Goal: Book appointment/travel/reservation

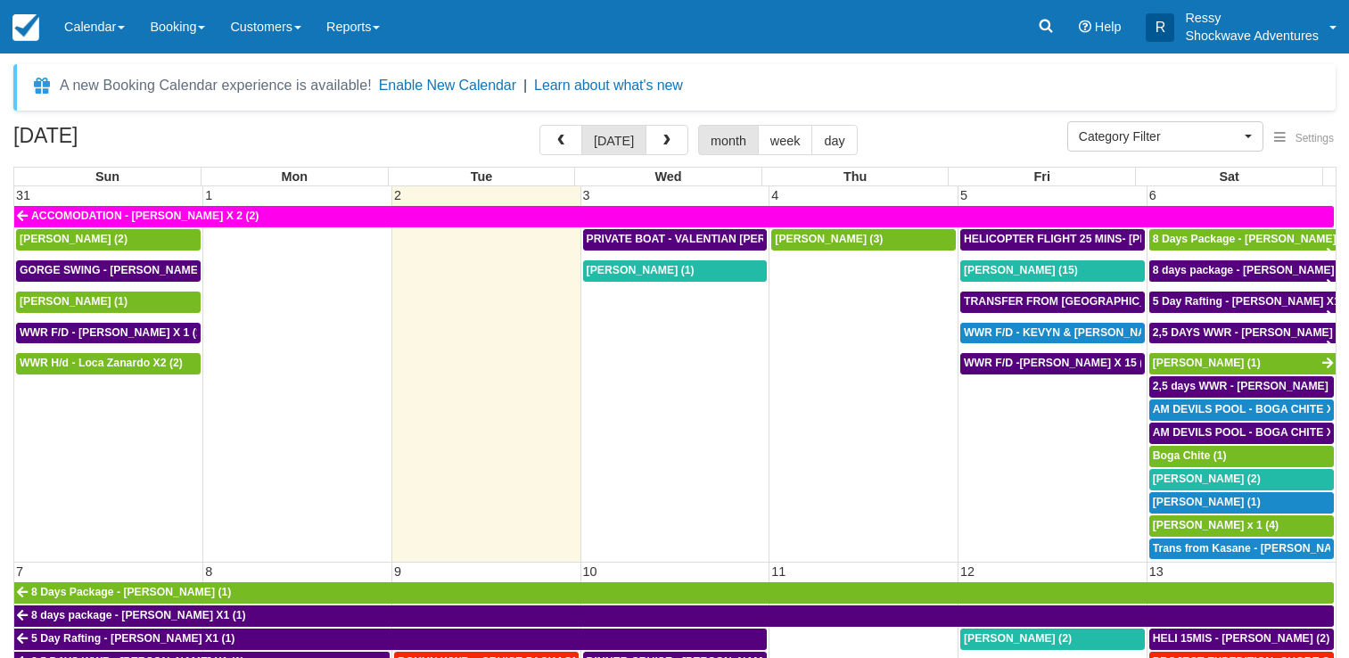
select select
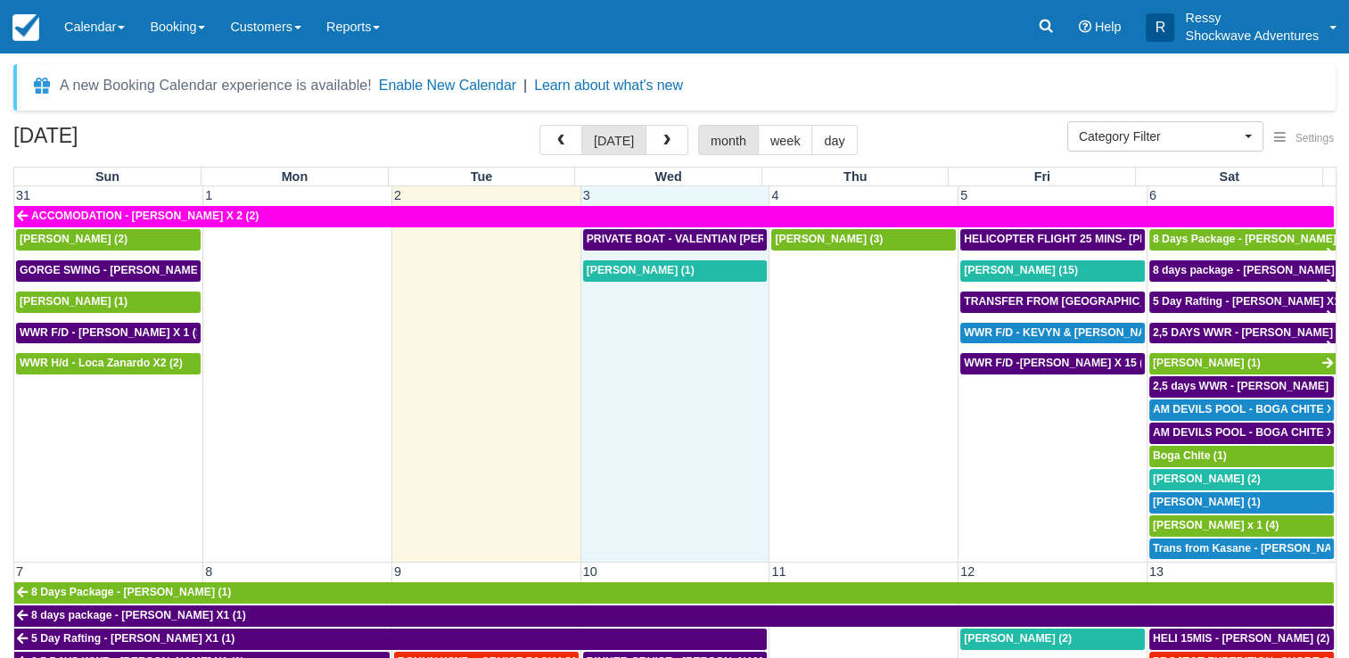
click at [716, 397] on td "[PERSON_NAME] (1)" at bounding box center [675, 410] width 189 height 301
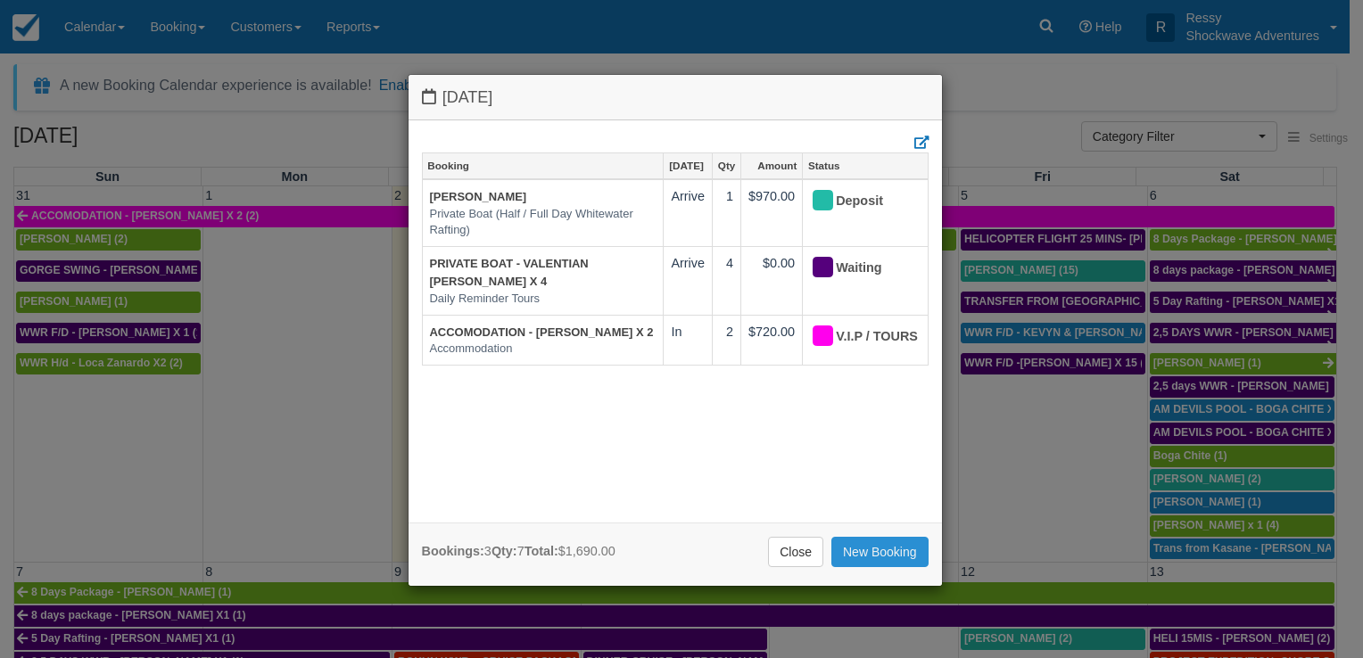
click at [864, 546] on link "New Booking" at bounding box center [879, 552] width 97 height 30
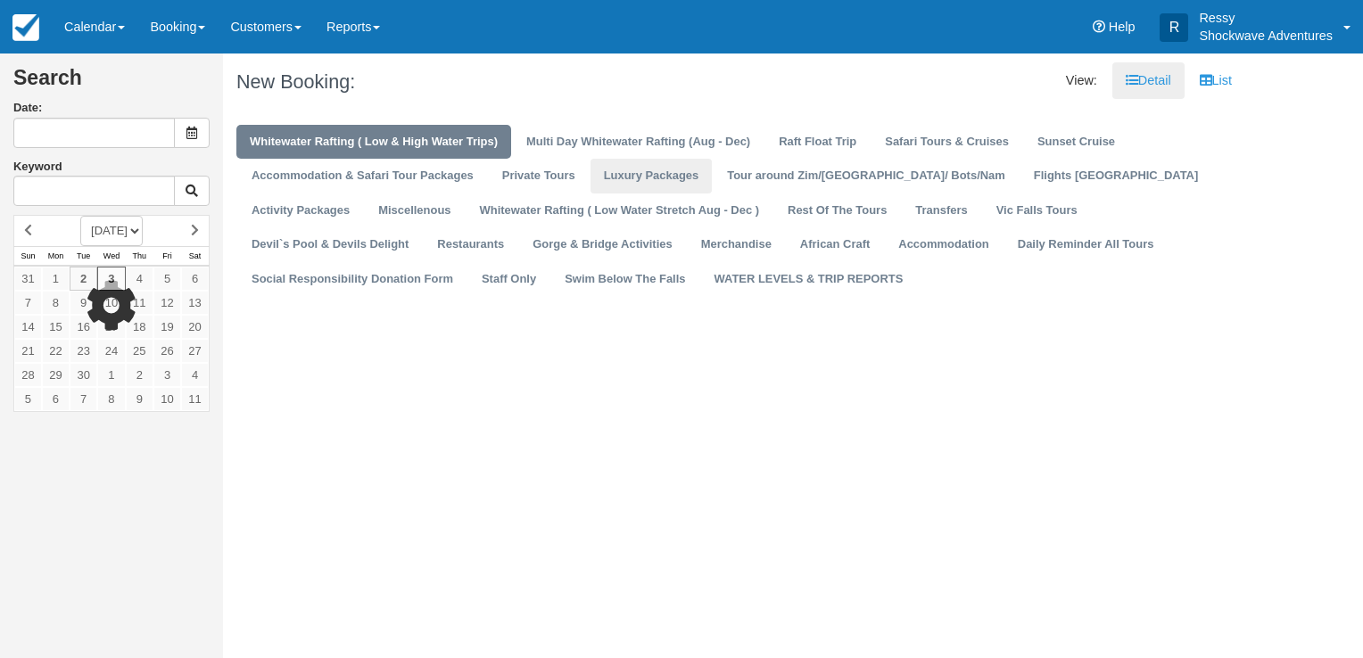
type input "09/03/25"
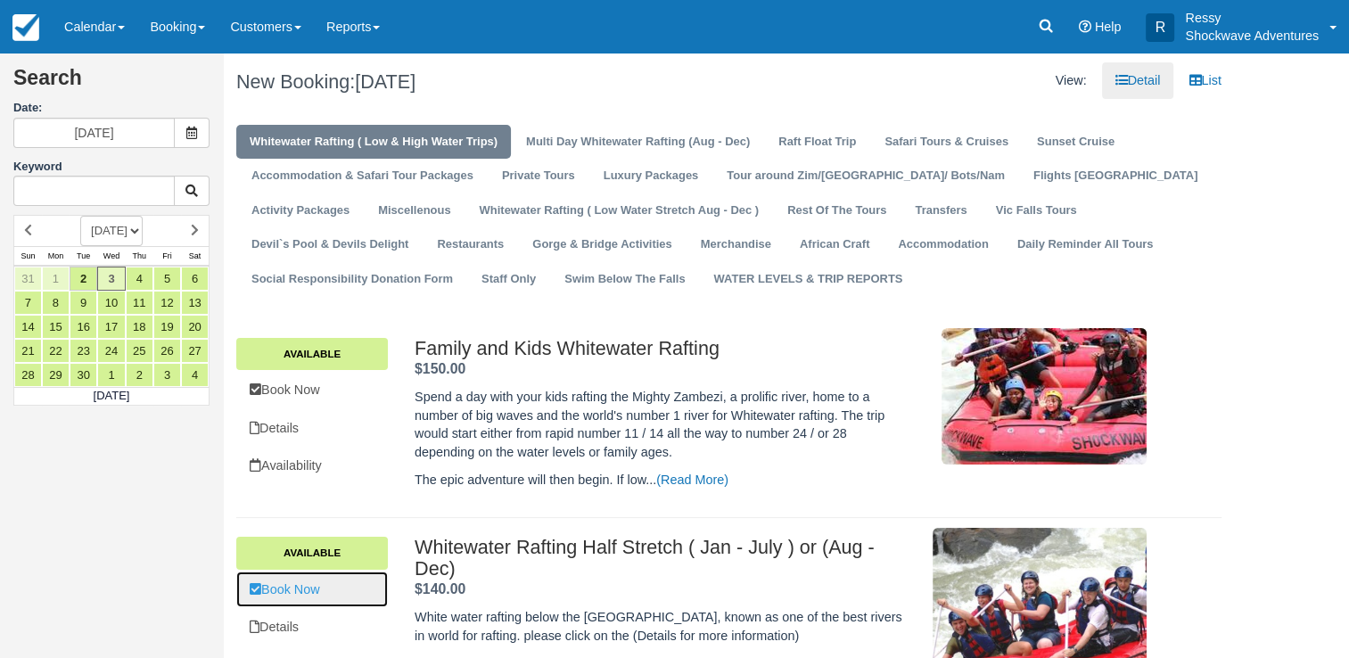
click at [330, 588] on link "Book Now" at bounding box center [312, 590] width 152 height 37
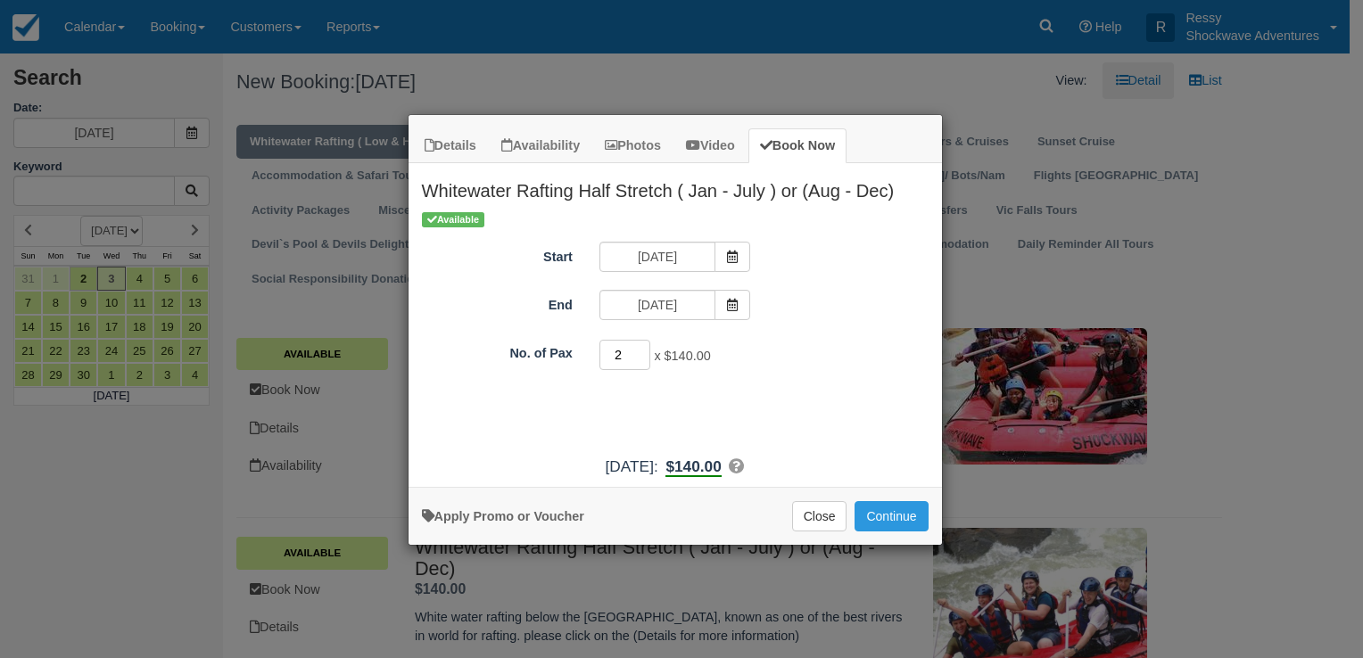
type input "2"
click at [641, 350] on input "2" at bounding box center [625, 355] width 52 height 30
click at [885, 512] on button "Continue" at bounding box center [890, 516] width 73 height 30
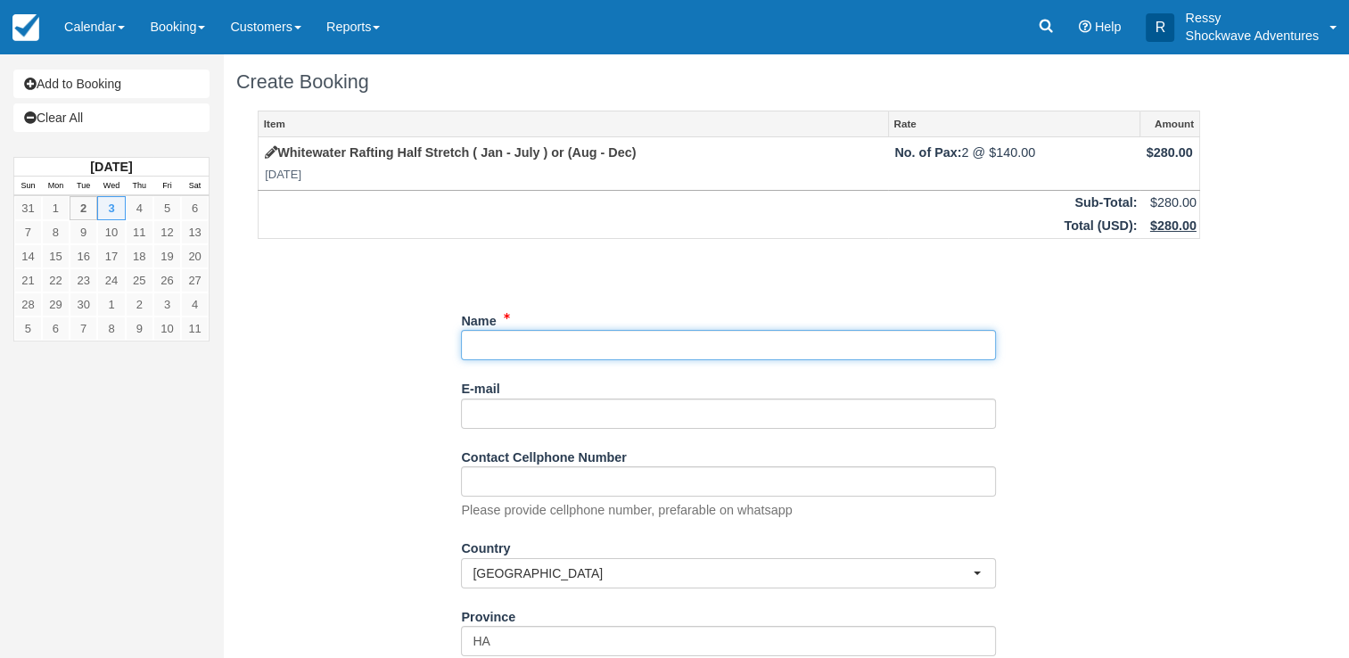
click at [567, 330] on input "Name" at bounding box center [728, 345] width 535 height 30
click at [571, 351] on input "Name" at bounding box center [728, 345] width 535 height 30
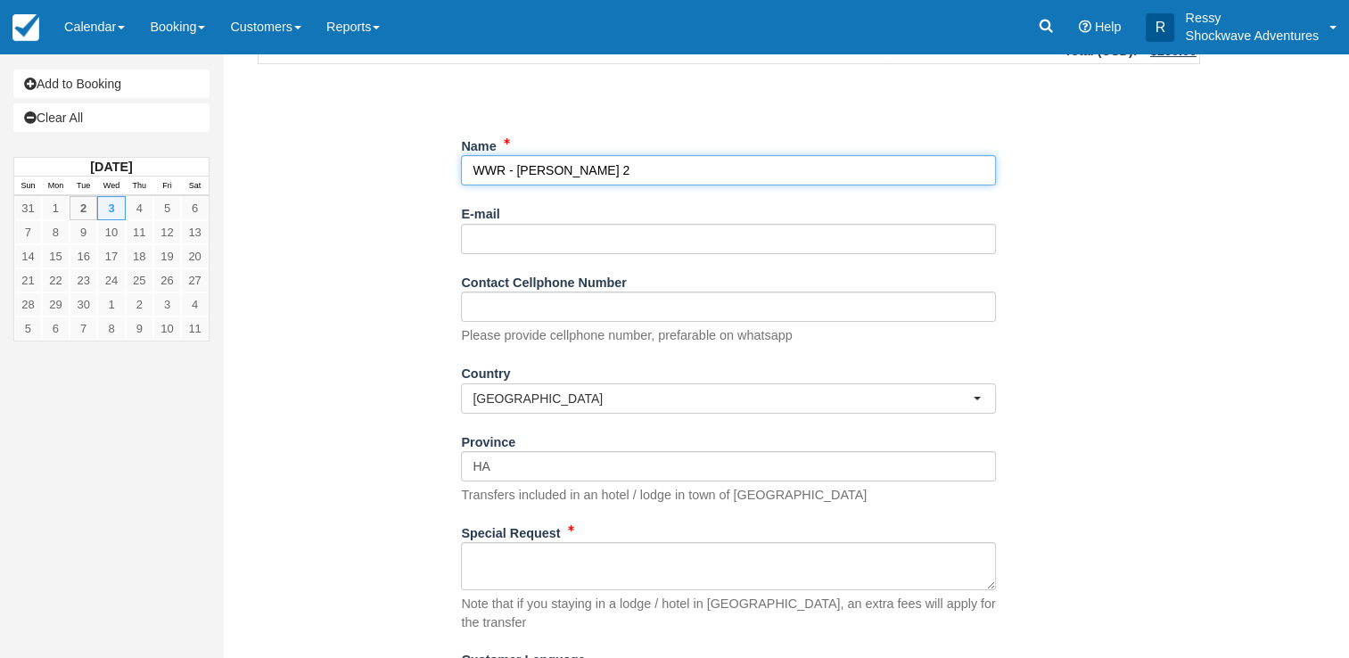
scroll to position [178, 0]
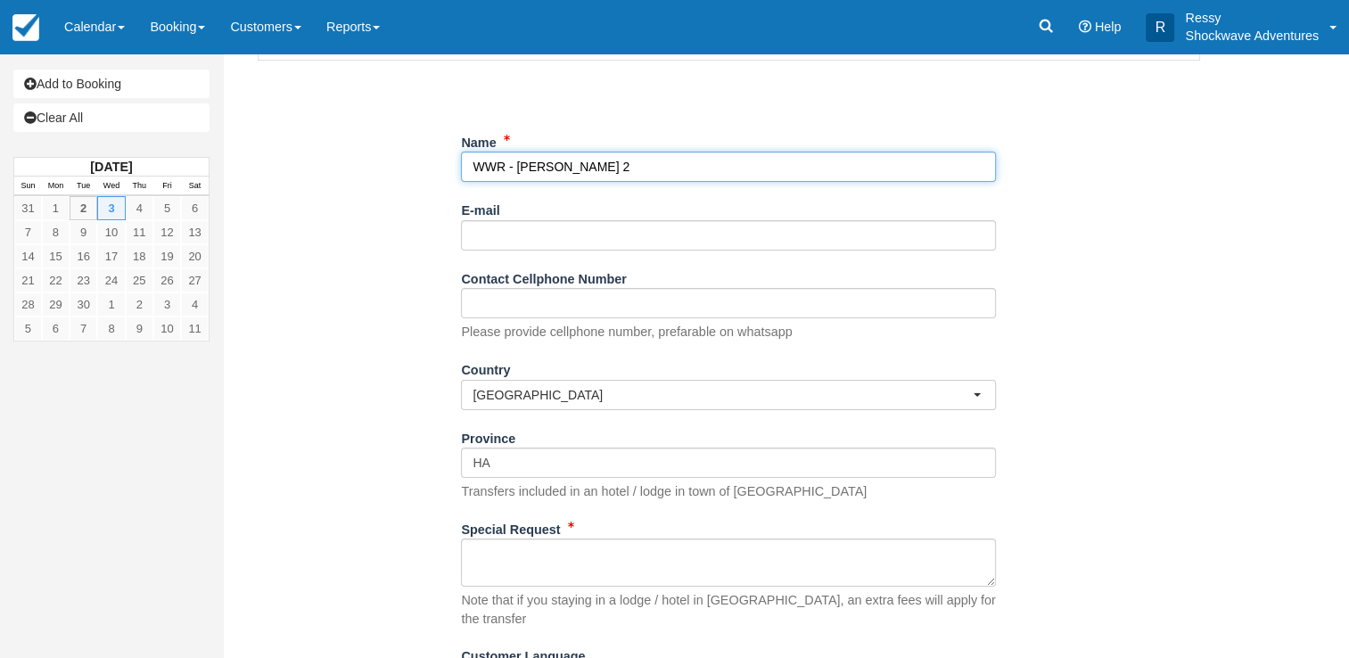
type input "WWR - [PERSON_NAME] 2"
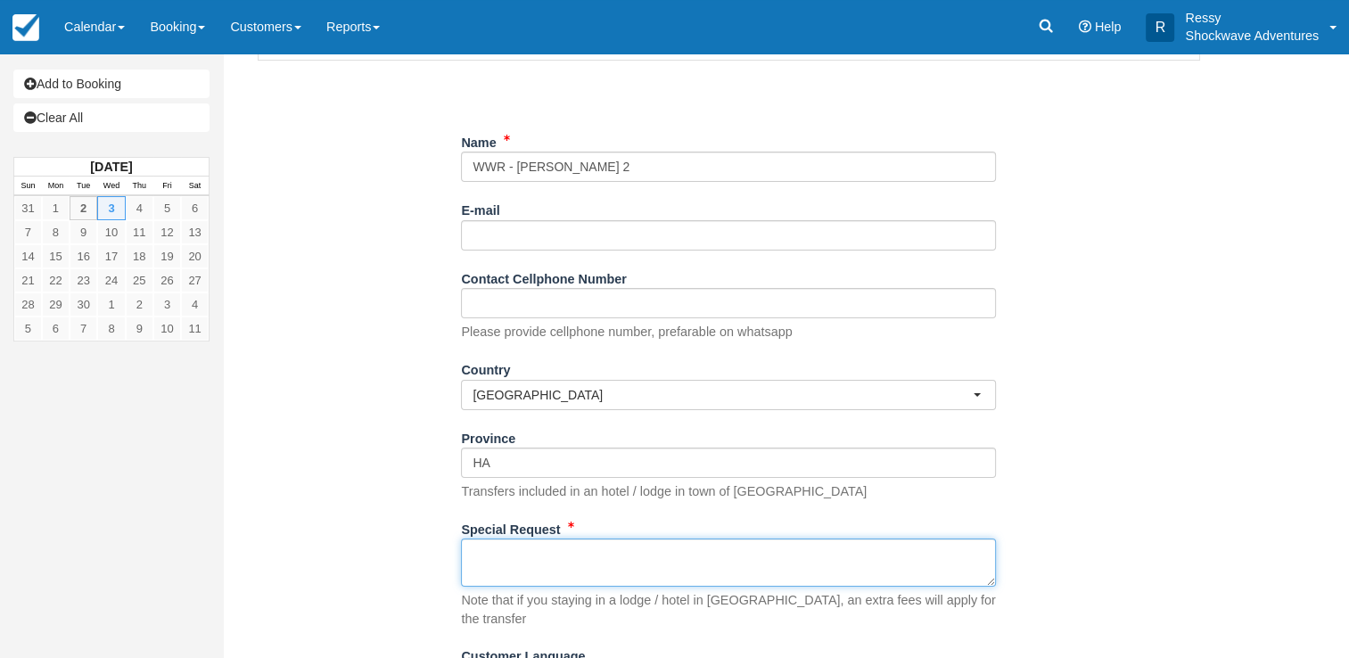
click at [539, 549] on textarea "Special Request" at bounding box center [728, 563] width 535 height 48
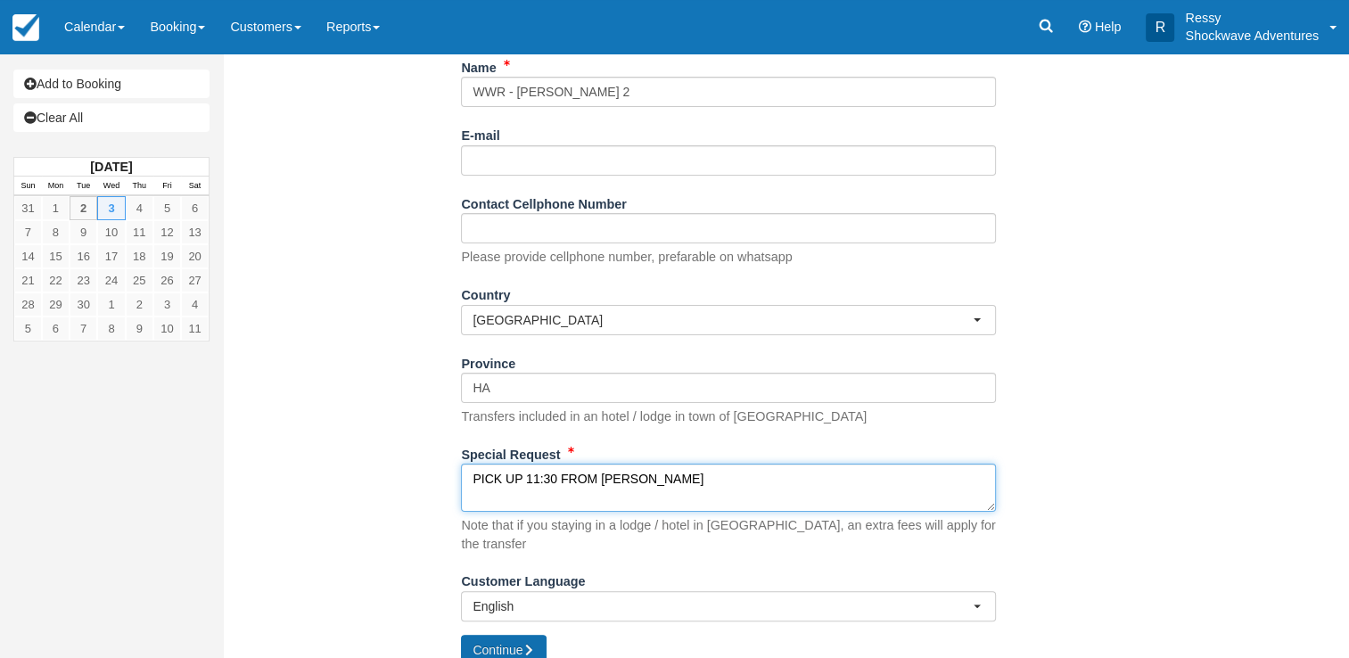
type textarea "PICK UP 11:30 FROM URSULA HOMESTEAD"
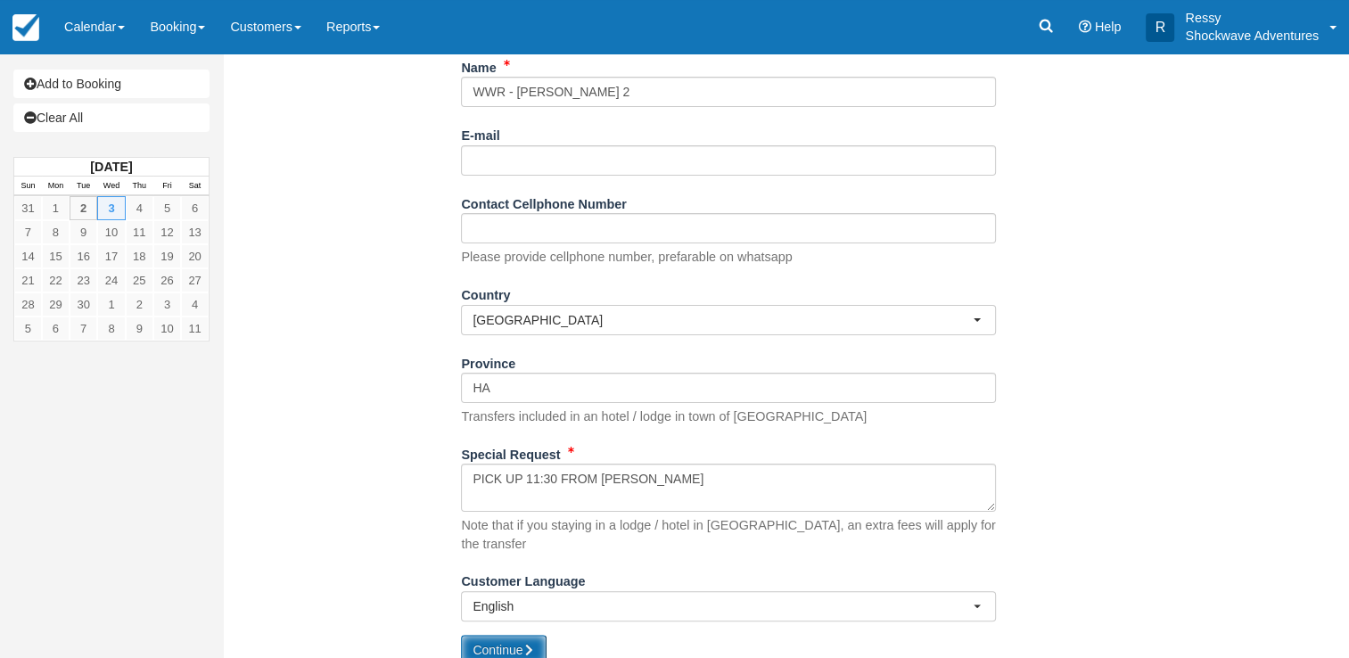
click at [511, 635] on button "Continue" at bounding box center [504, 650] width 86 height 30
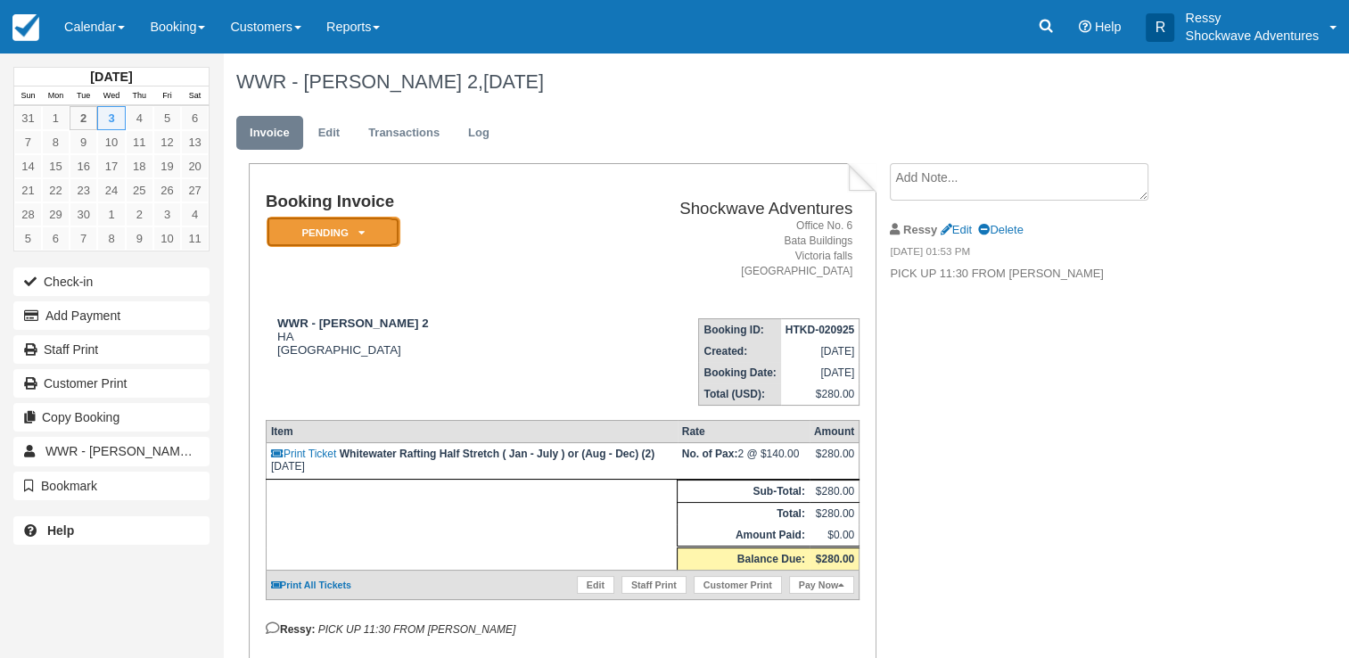
click at [354, 231] on em "Pending" at bounding box center [334, 232] width 134 height 31
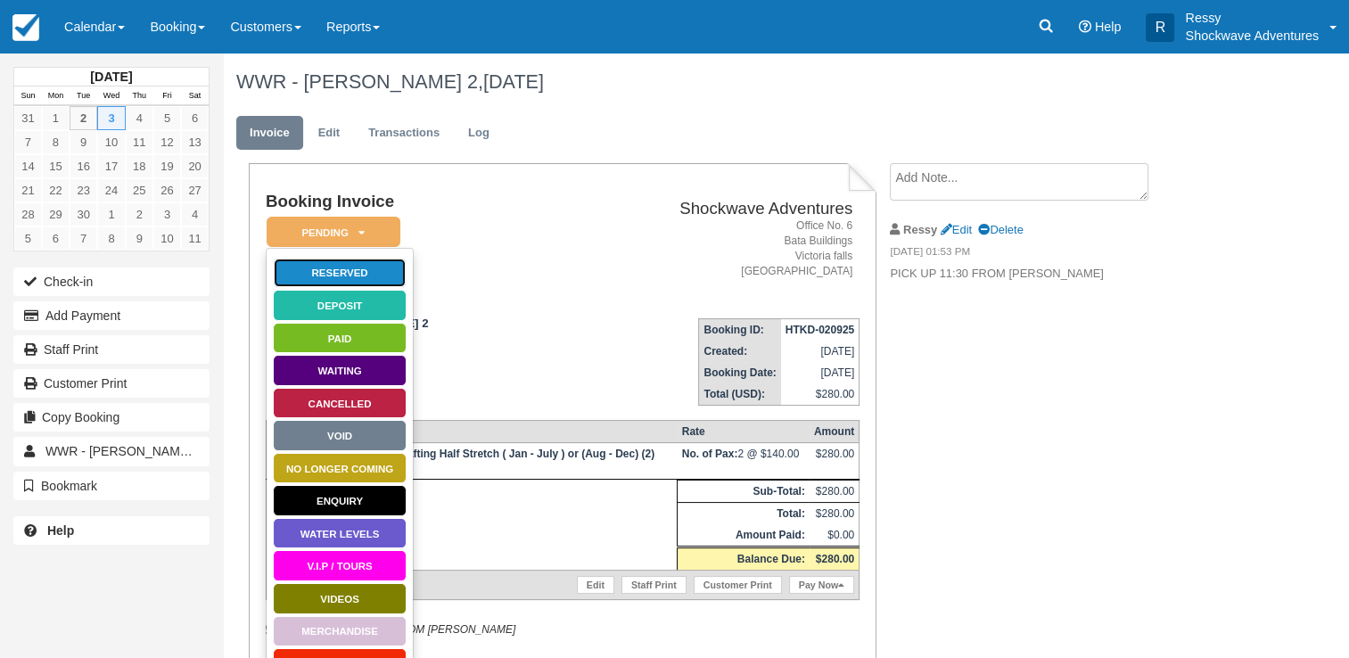
click at [363, 273] on link "Reserved" at bounding box center [340, 273] width 134 height 31
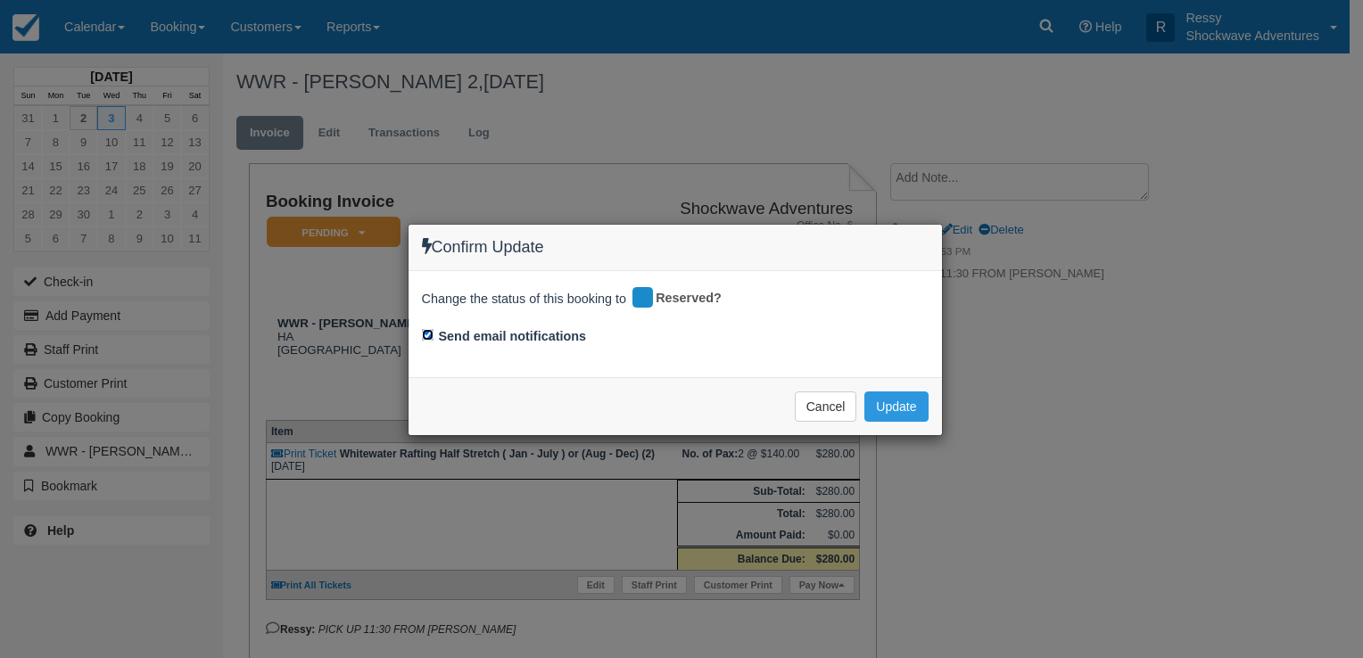
click at [424, 333] on input "Send email notifications" at bounding box center [428, 335] width 12 height 12
checkbox input "false"
click at [874, 408] on button "Update" at bounding box center [895, 407] width 63 height 30
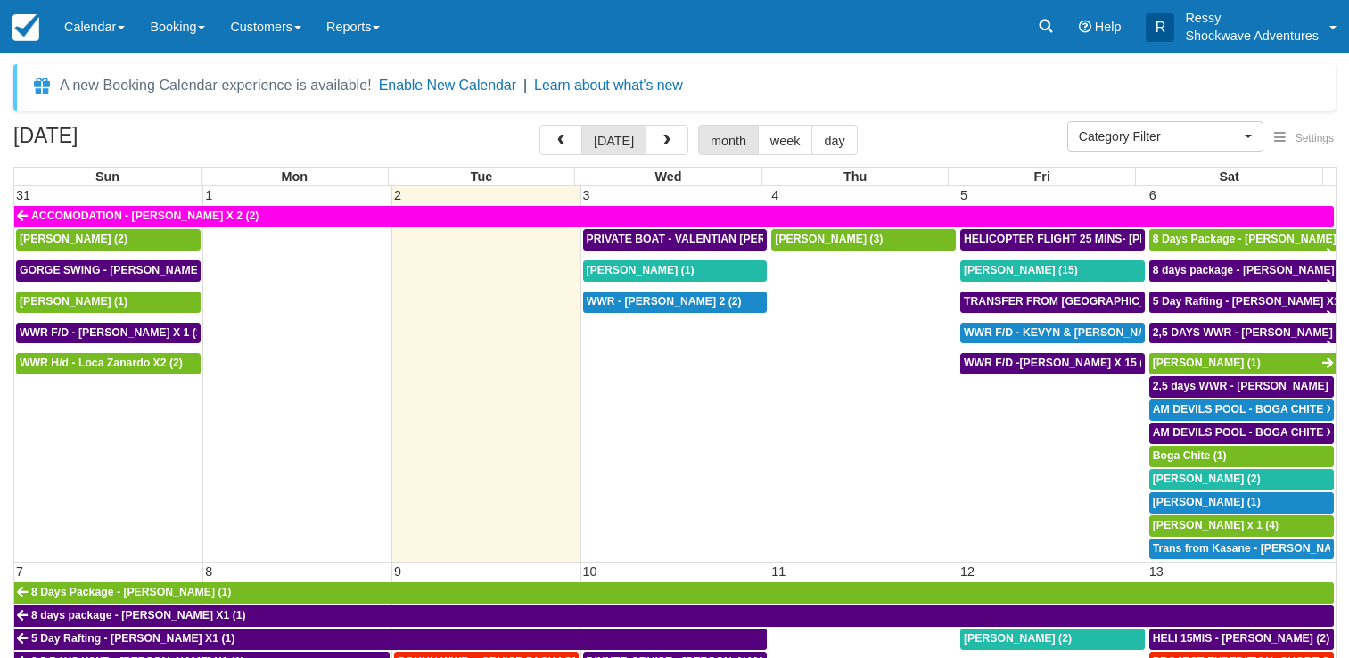
select select
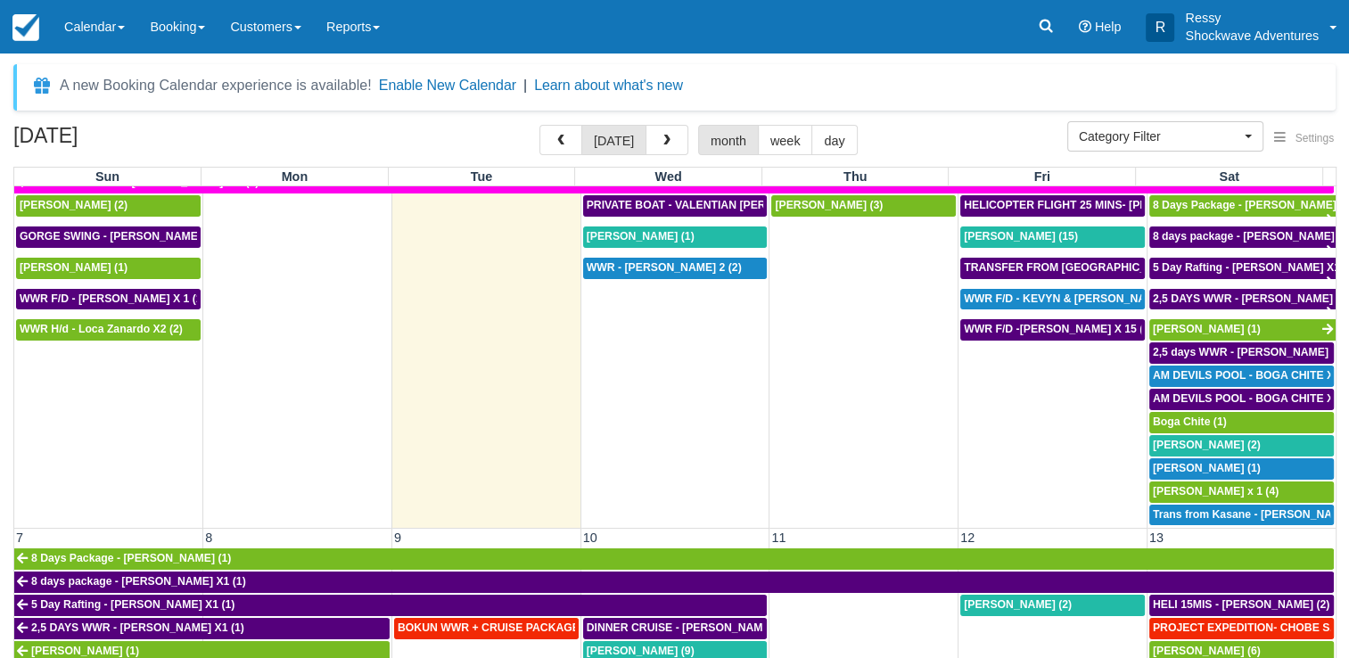
scroll to position [24, 0]
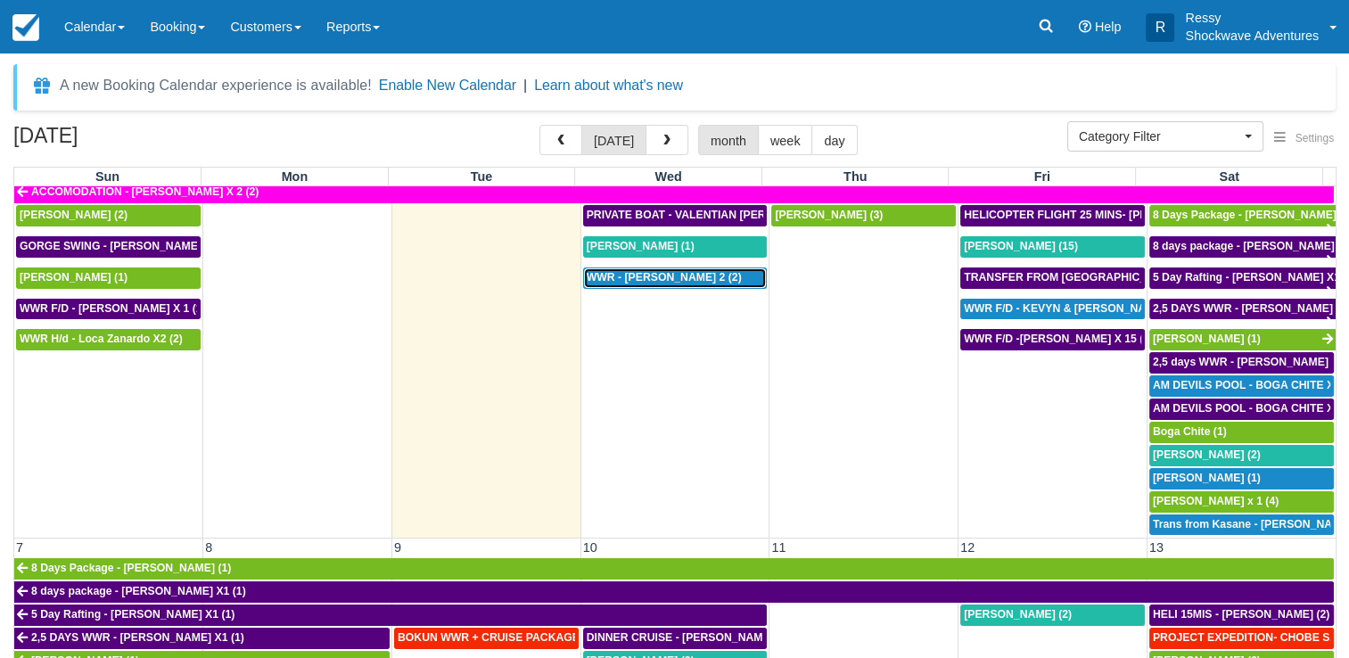
click at [643, 274] on span "WWR - REBECCA ENNION X 2 (2)" at bounding box center [664, 277] width 155 height 12
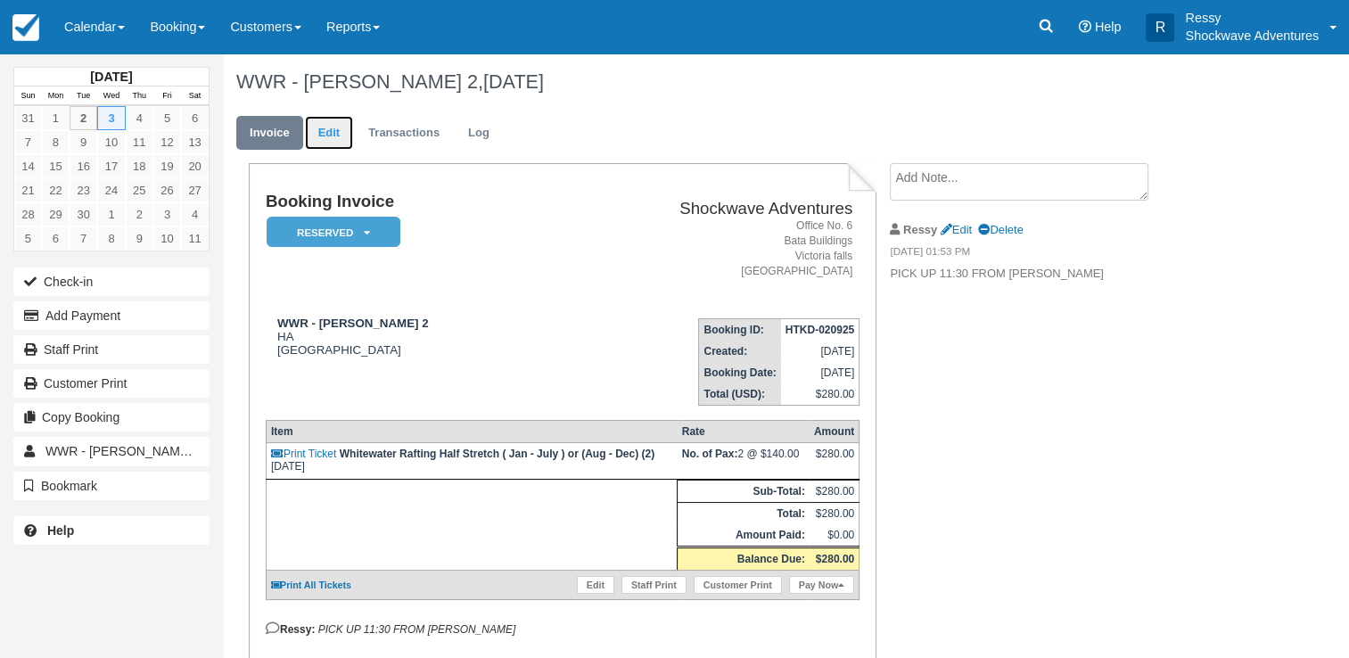
click at [336, 133] on link "Edit" at bounding box center [329, 133] width 48 height 35
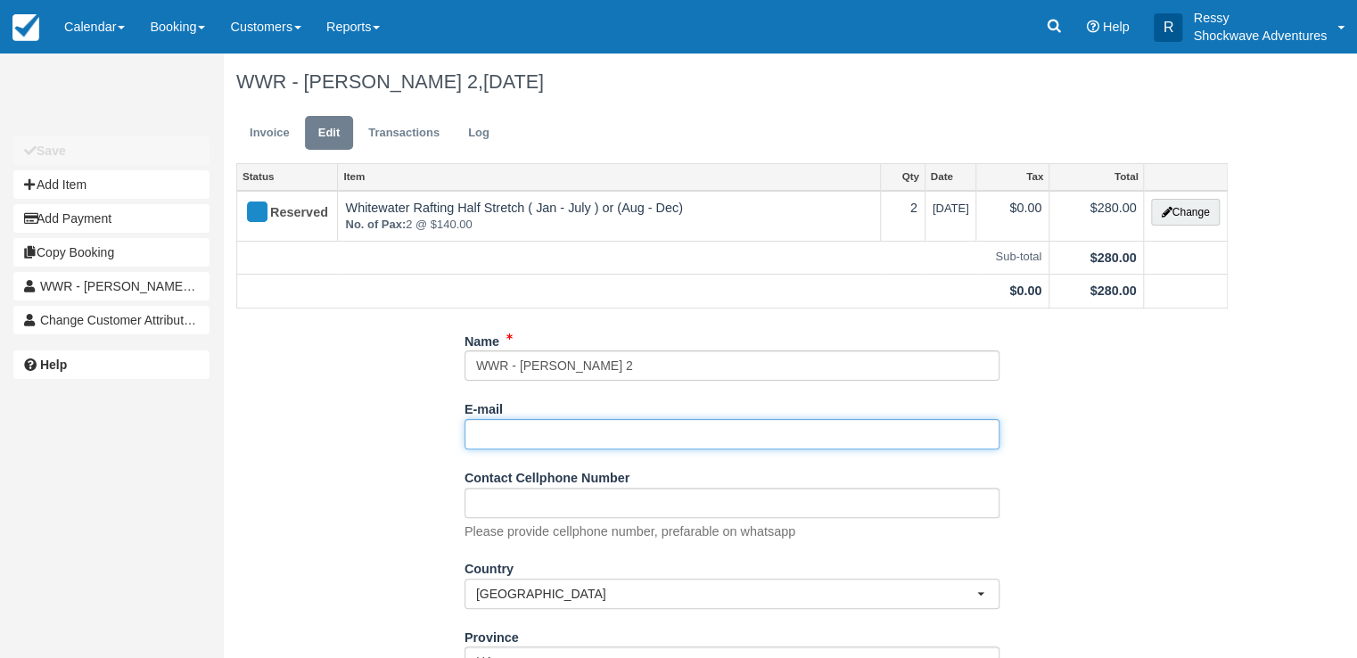
click at [517, 428] on input "E-mail" at bounding box center [732, 434] width 535 height 30
paste input "Thank you! Rebeccaennion@hotmail.com Rebecca Ennion James Sheddan"
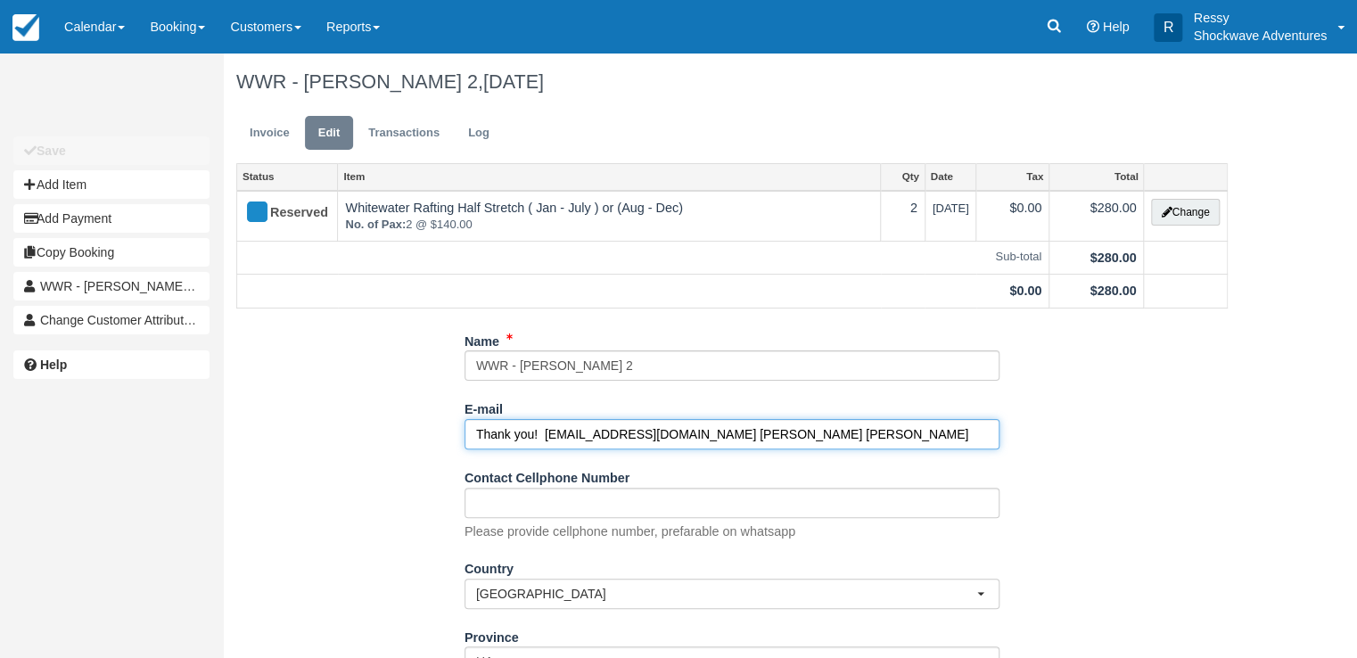
click at [540, 430] on input "Thank you! Rebeccaennion@hotmail.com Rebecca Ennion James Sheddan" at bounding box center [732, 434] width 535 height 30
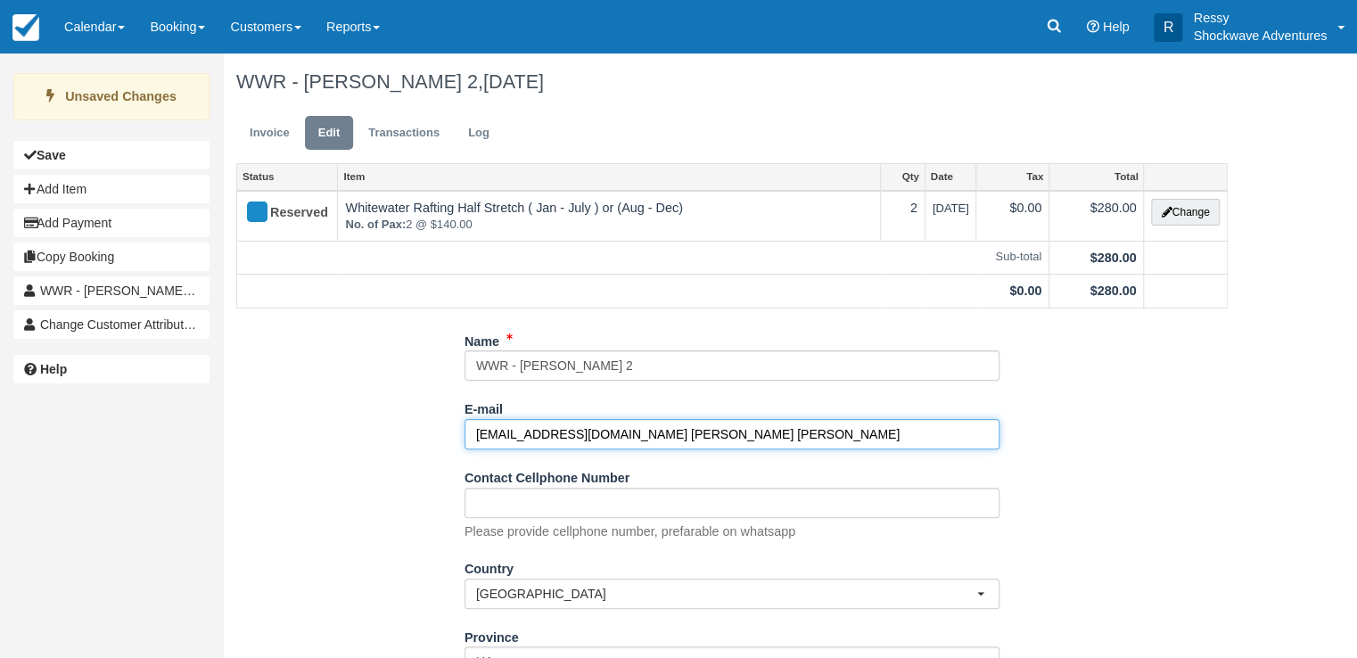
click at [846, 434] on input "Rebeccaennion@hotmail.com Rebecca Ennion James Sheddan" at bounding box center [732, 434] width 535 height 30
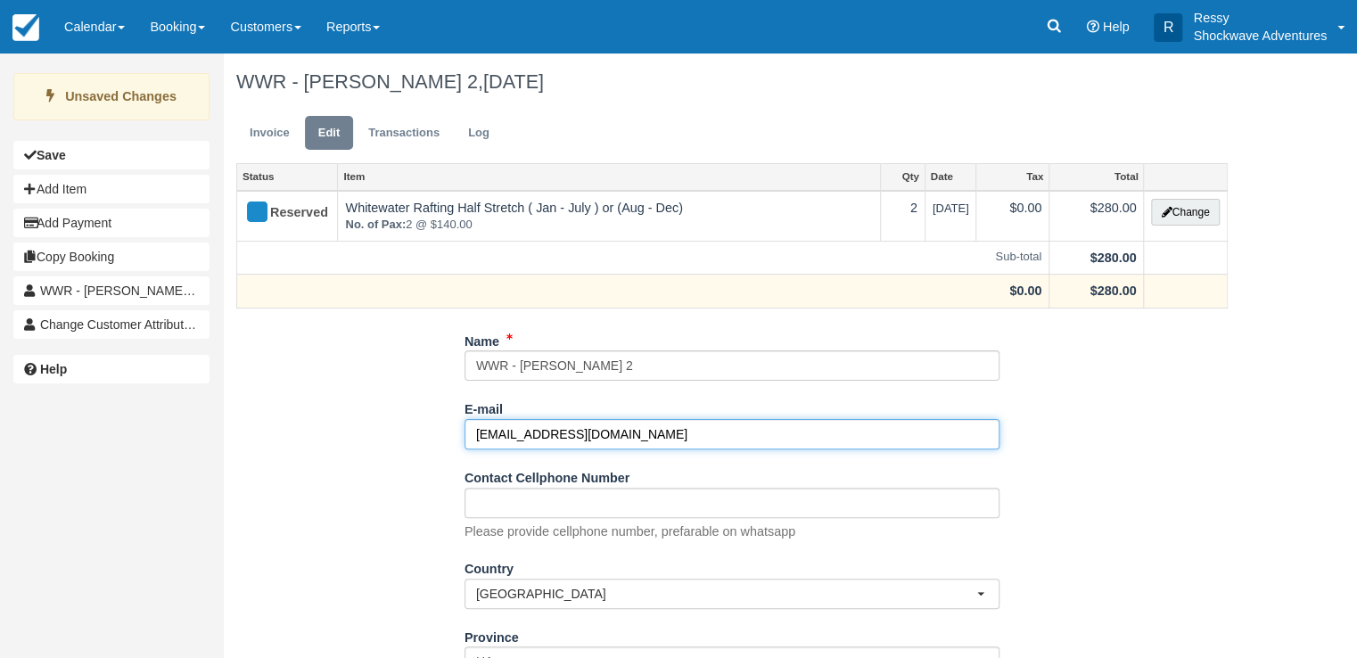
scroll to position [165, 0]
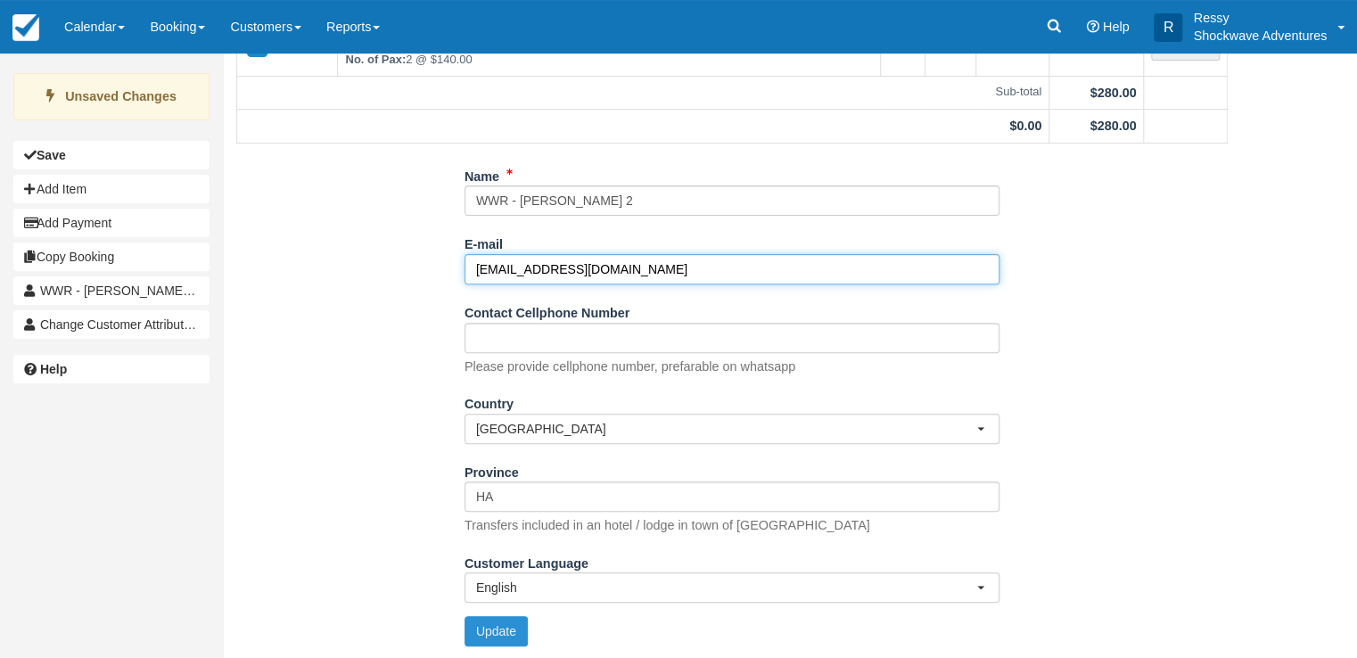
type input "Rebeccaennion@hotmail.com"
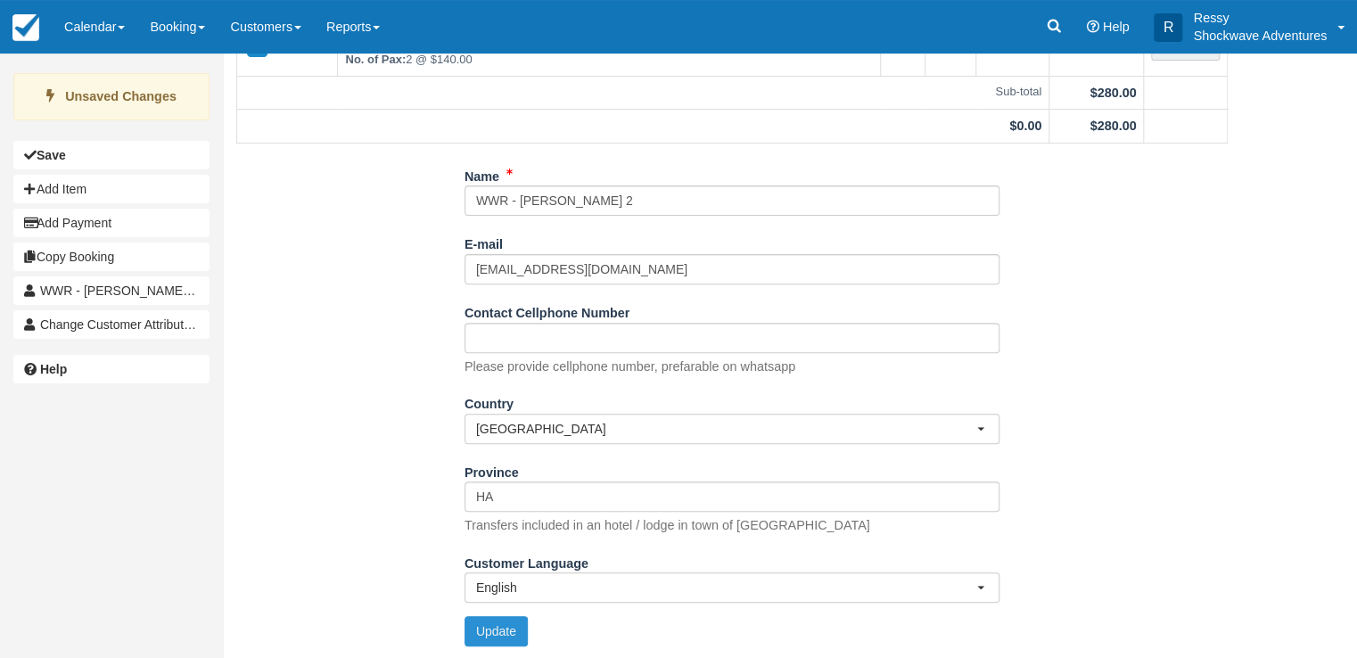
click at [507, 624] on button "Update" at bounding box center [496, 631] width 63 height 30
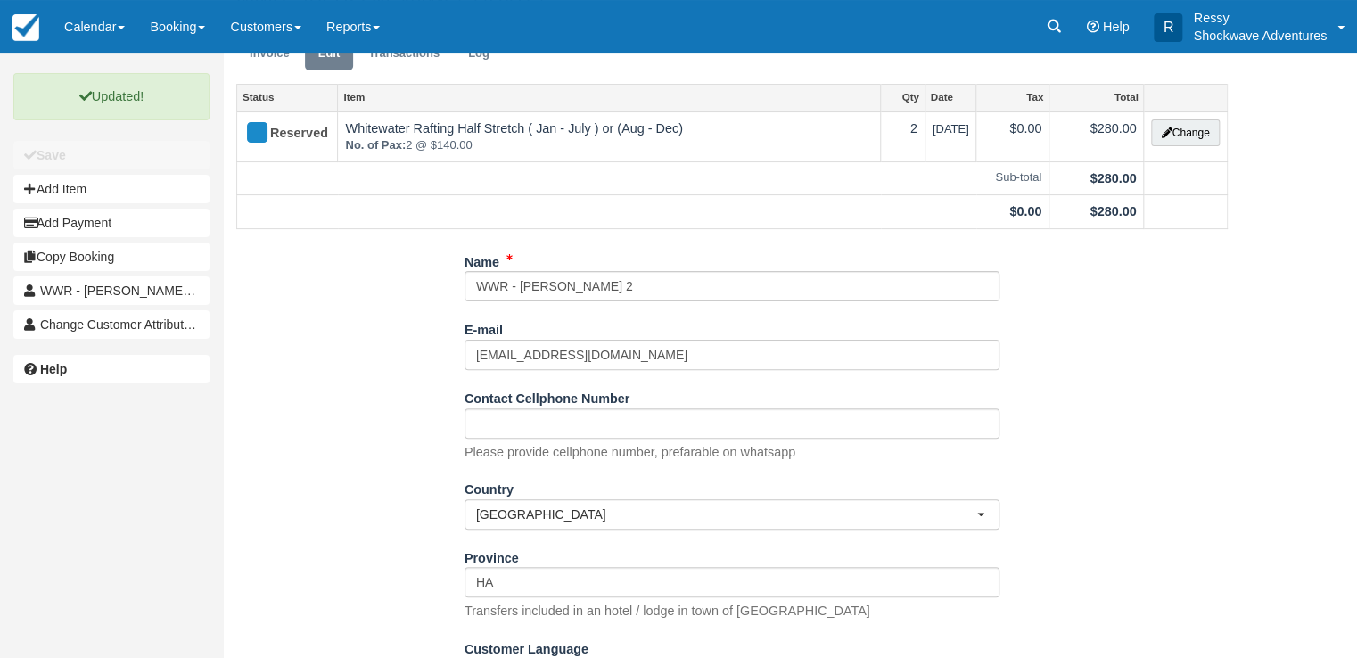
scroll to position [0, 0]
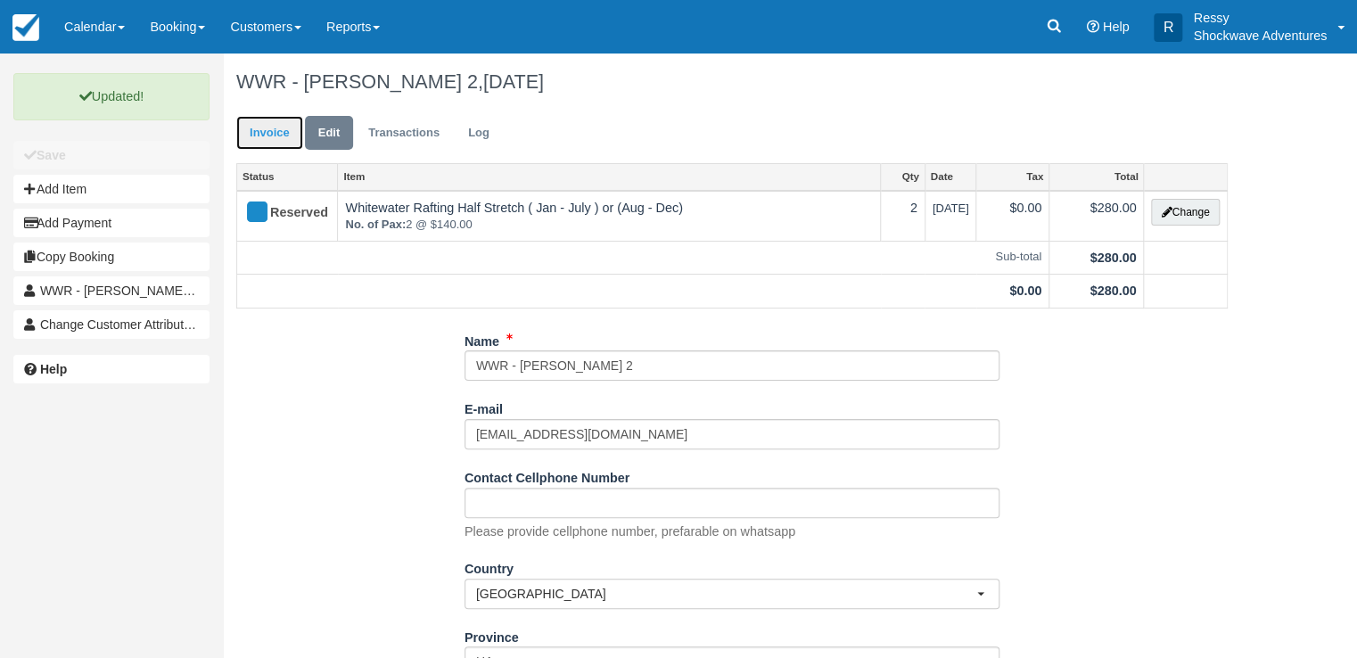
click at [265, 128] on link "Invoice" at bounding box center [269, 133] width 67 height 35
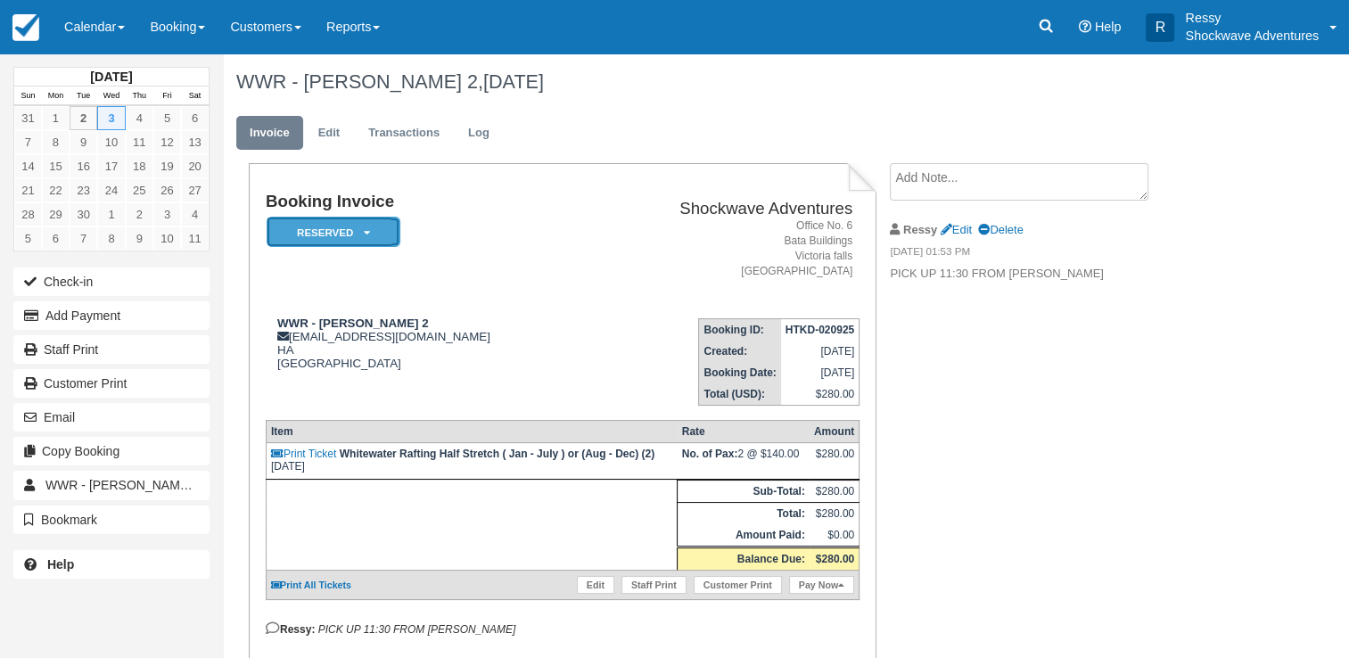
click at [364, 235] on icon at bounding box center [367, 232] width 6 height 11
